Goal: Transaction & Acquisition: Purchase product/service

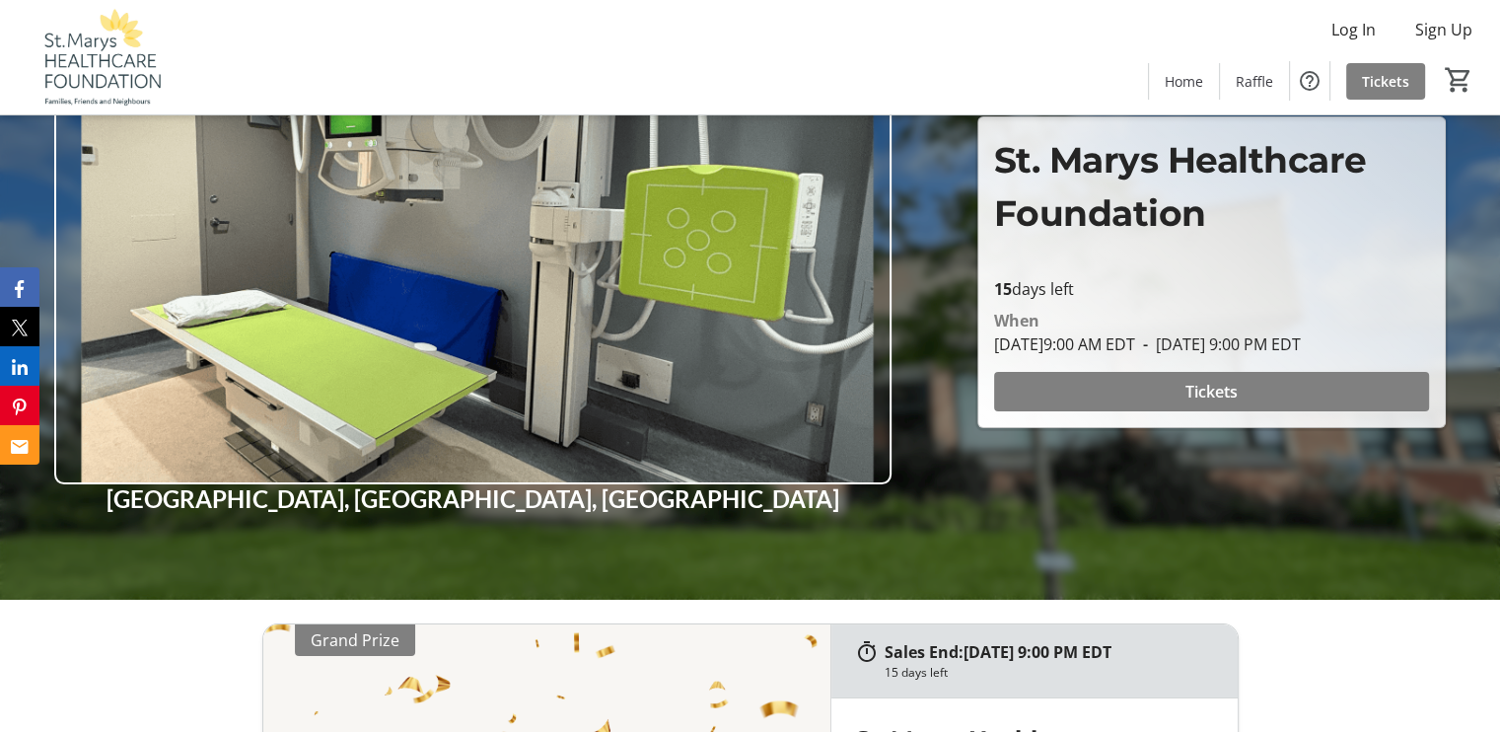
scroll to position [99, 0]
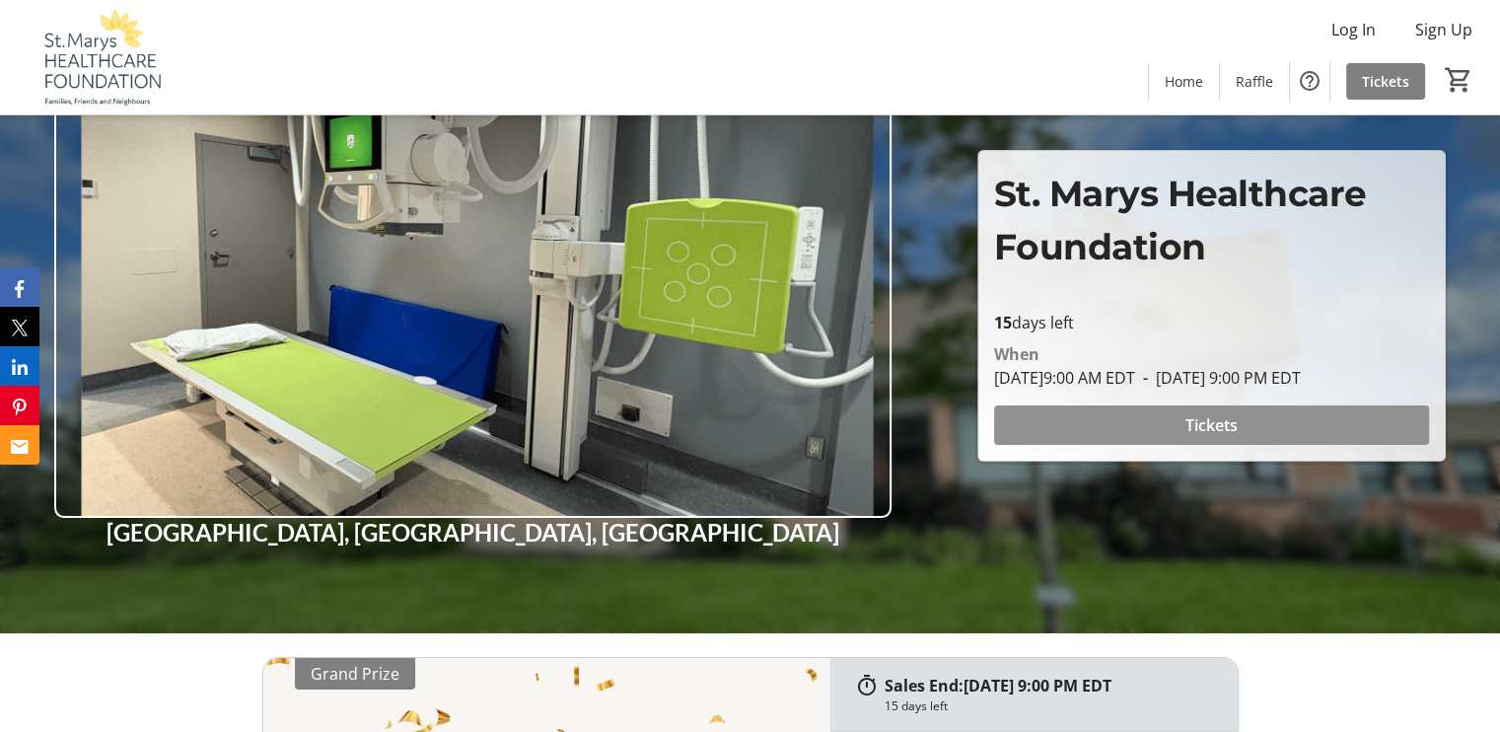
click at [1232, 417] on span "Tickets" at bounding box center [1211, 425] width 52 height 24
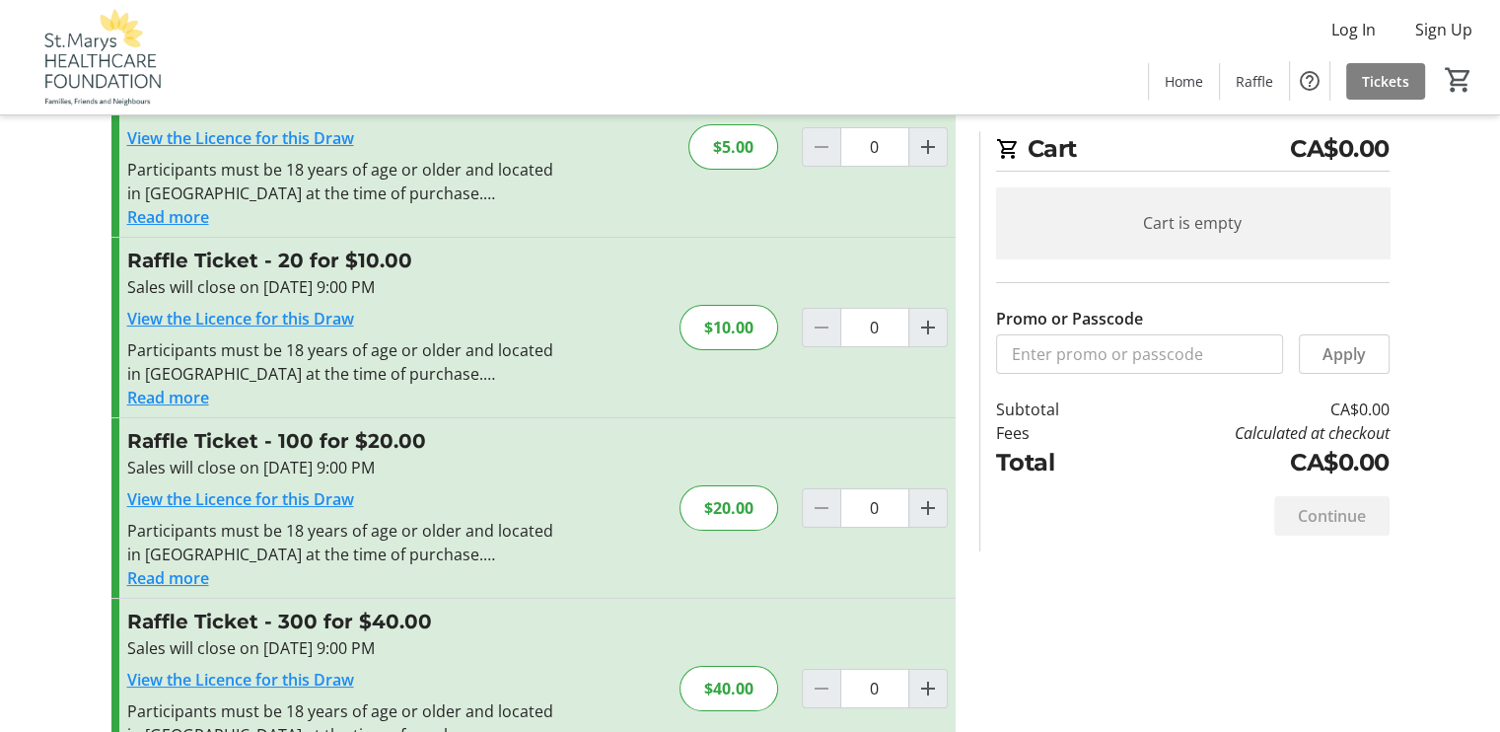
scroll to position [175, 0]
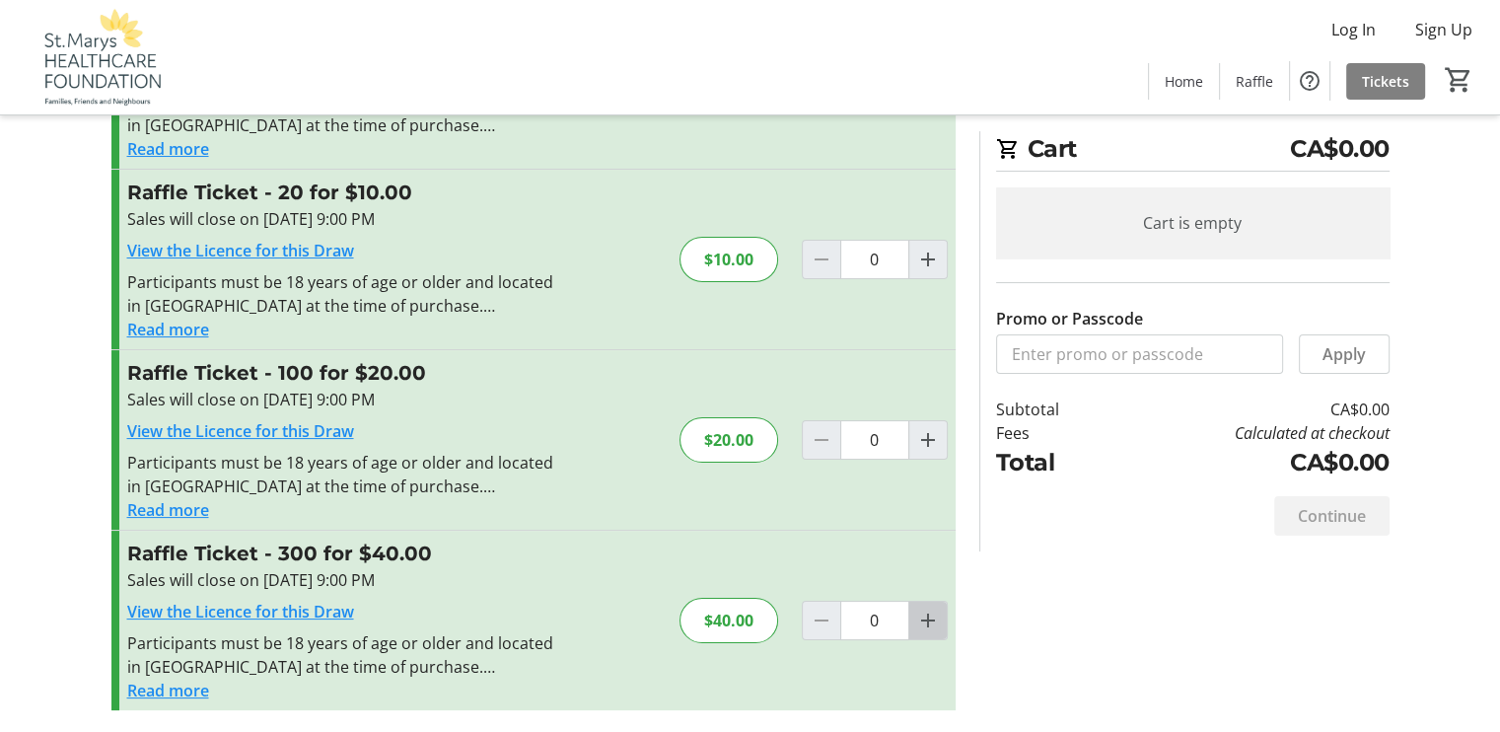
click at [930, 622] on mat-icon "Increment by one" at bounding box center [928, 620] width 24 height 24
type input "1"
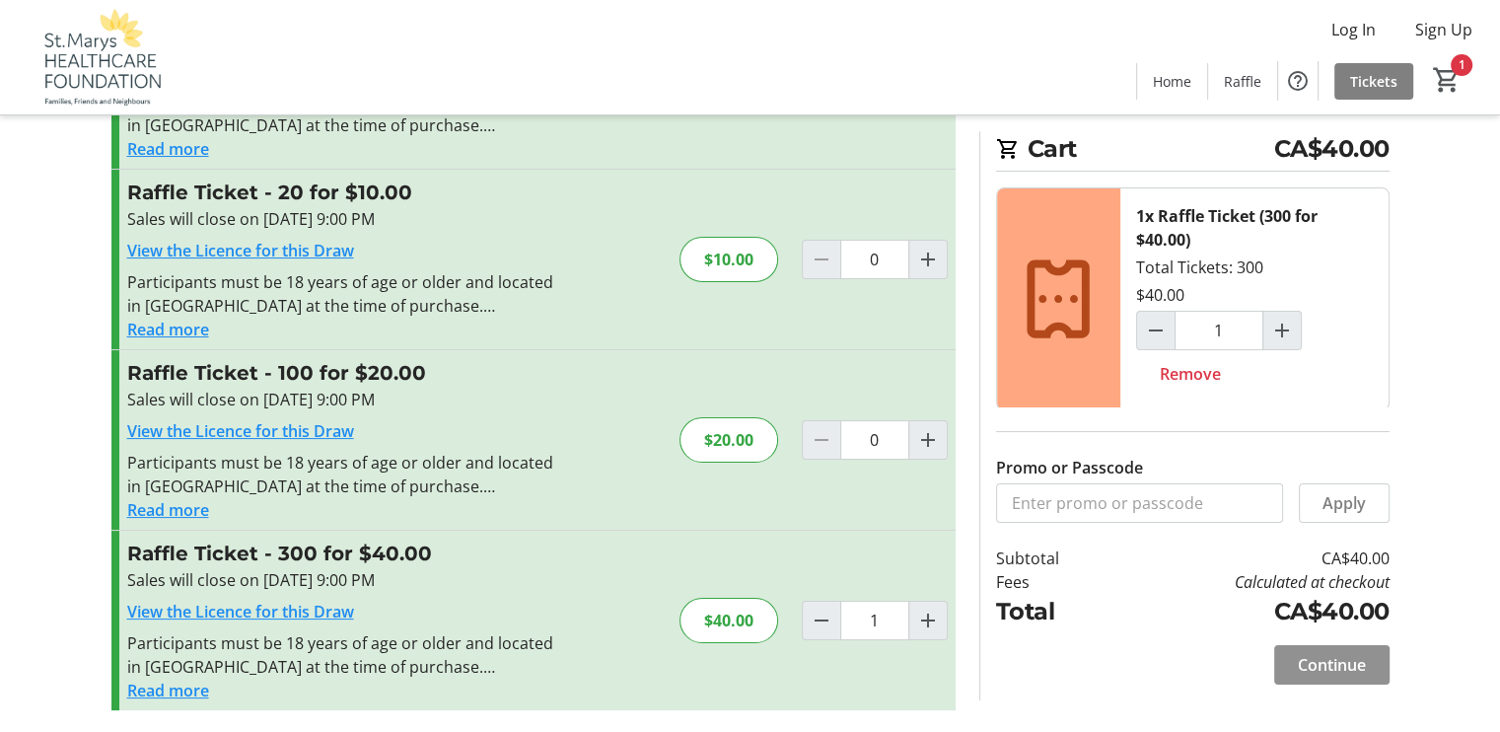
click at [1346, 663] on span "Continue" at bounding box center [1332, 665] width 68 height 24
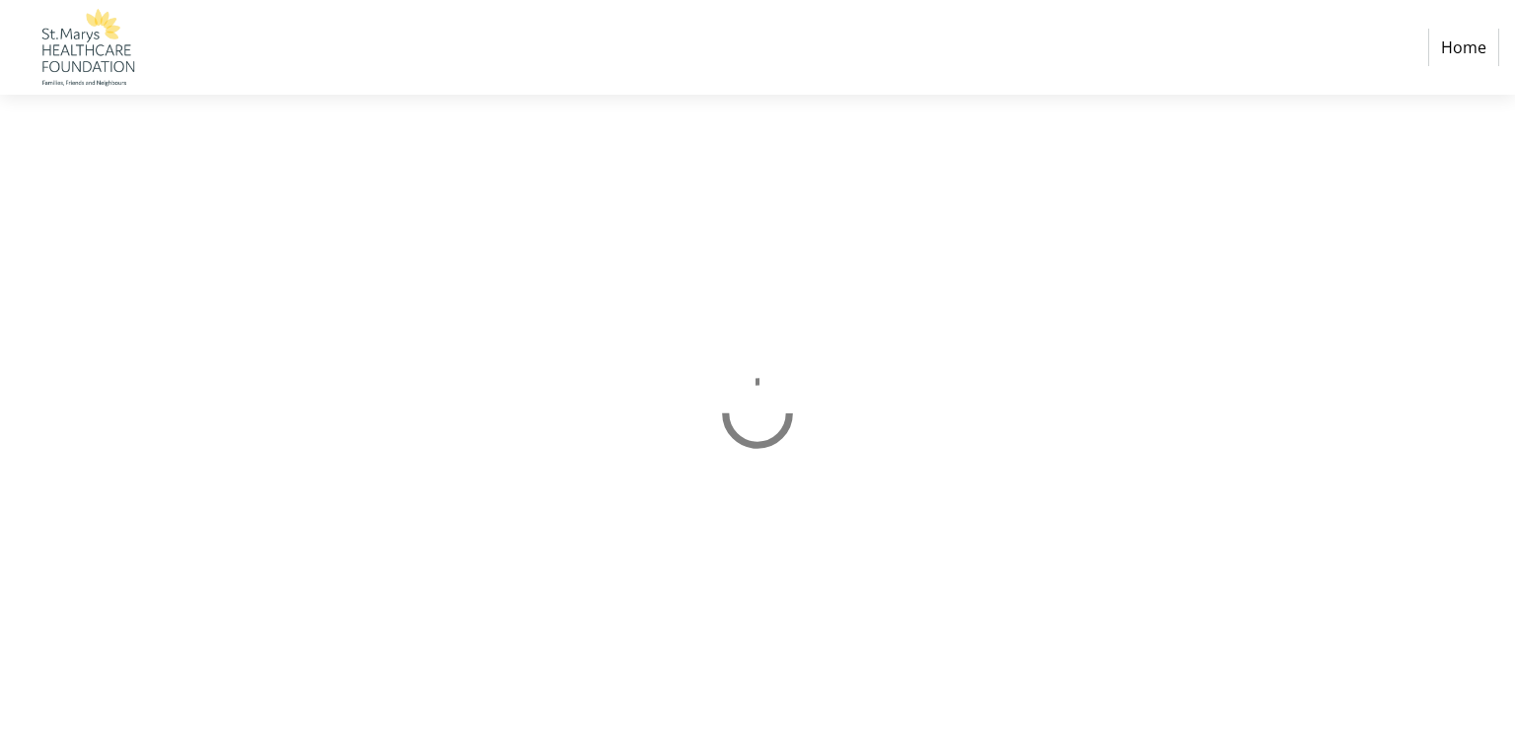
select select "CA"
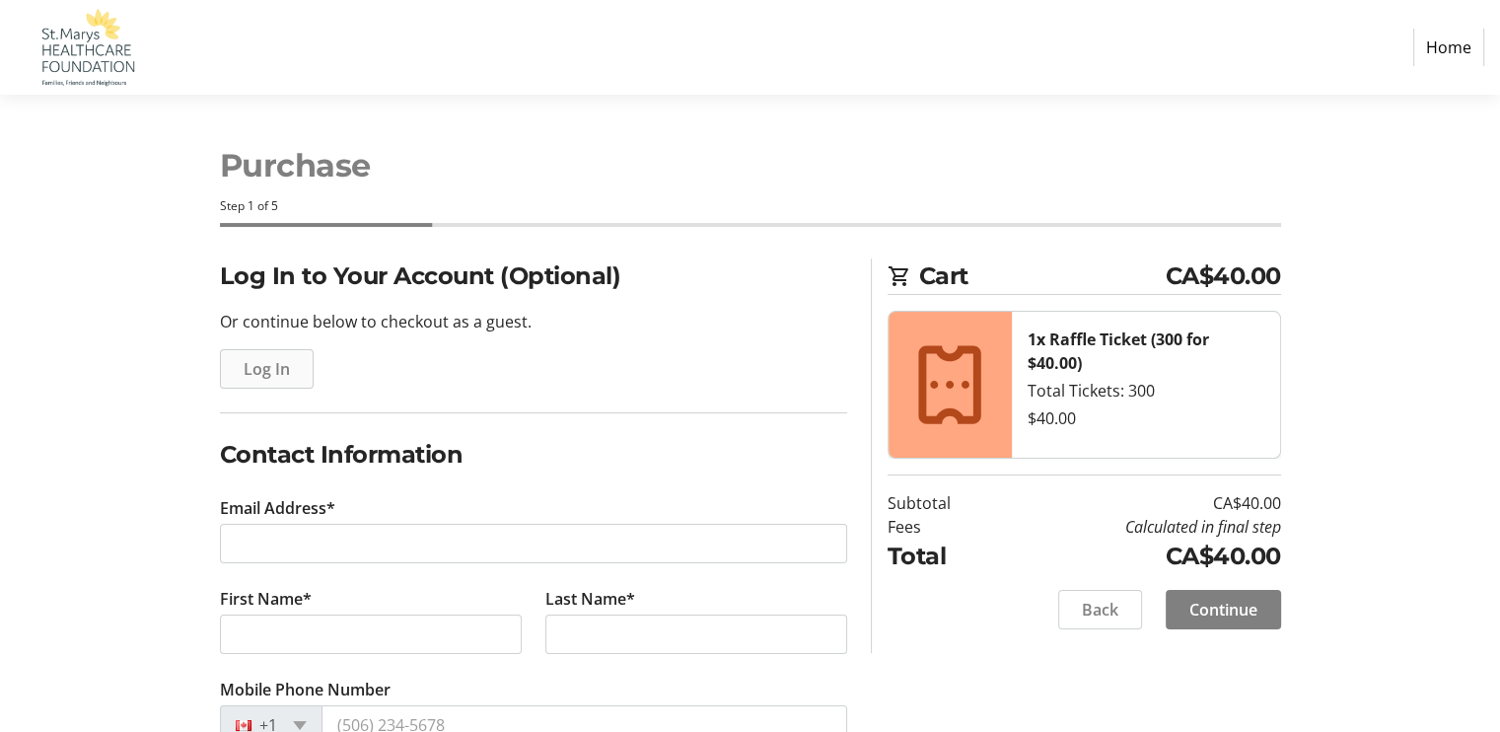
click at [268, 367] on span "Log In" at bounding box center [267, 369] width 46 height 24
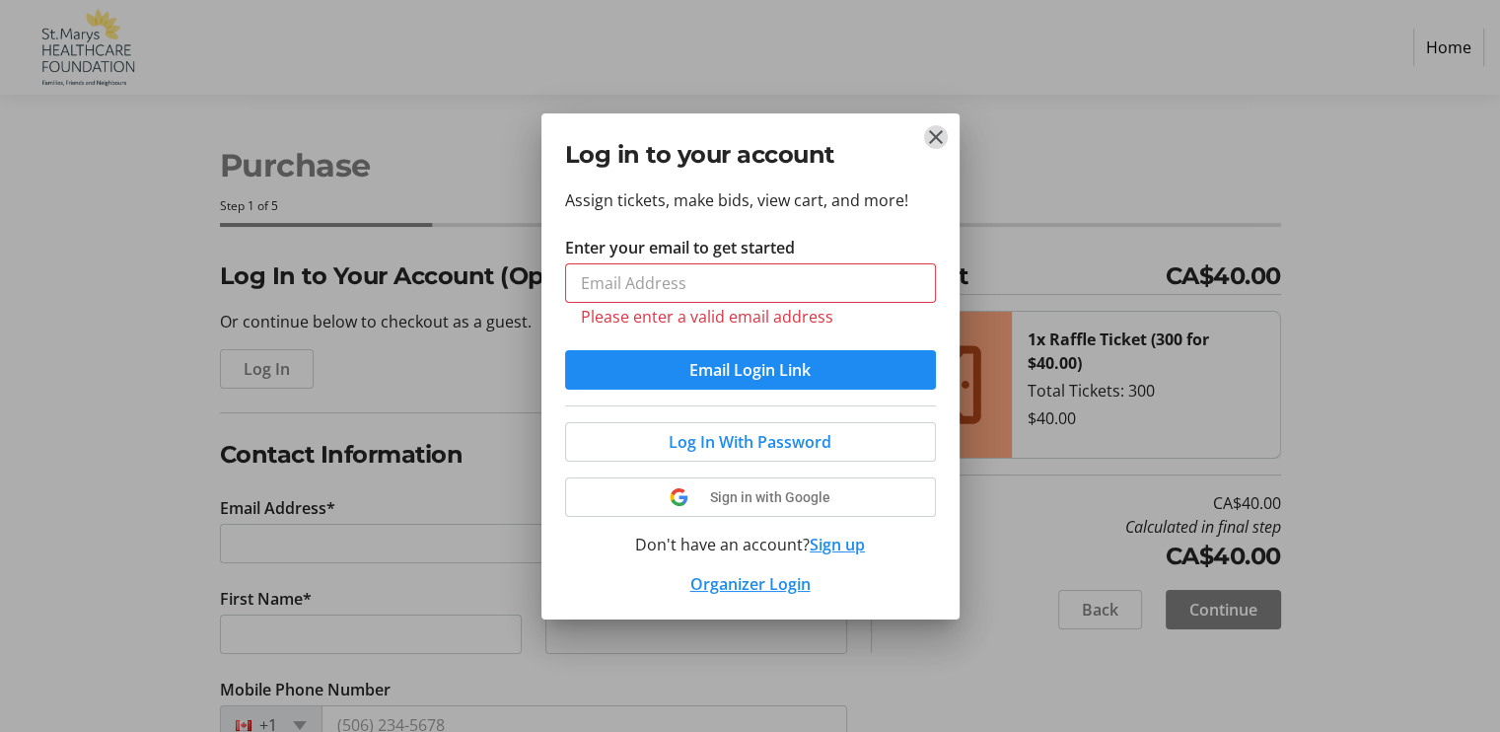
click at [938, 147] on mat-icon "Close" at bounding box center [936, 137] width 24 height 24
